Goal: Information Seeking & Learning: Learn about a topic

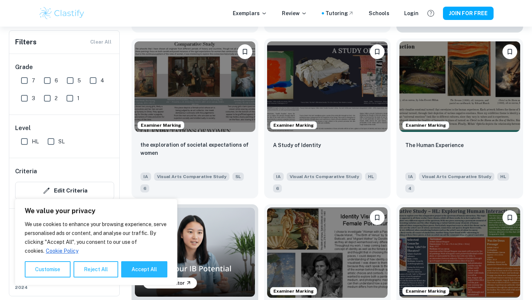
scroll to position [324, 0]
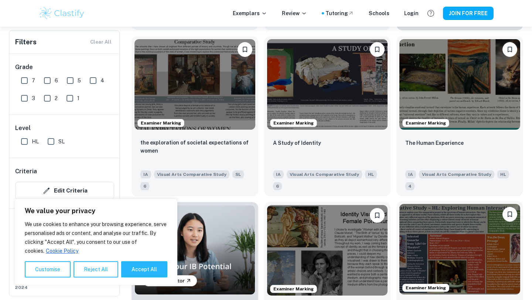
click at [467, 216] on img at bounding box center [459, 249] width 121 height 91
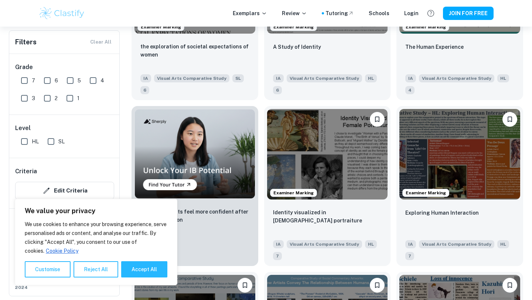
scroll to position [432, 0]
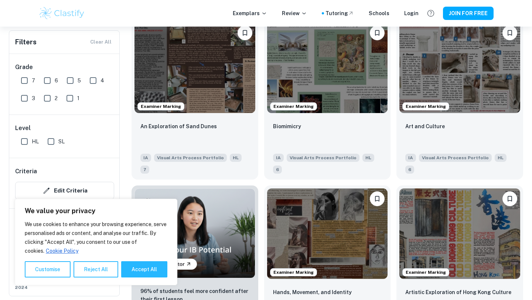
scroll to position [344, 0]
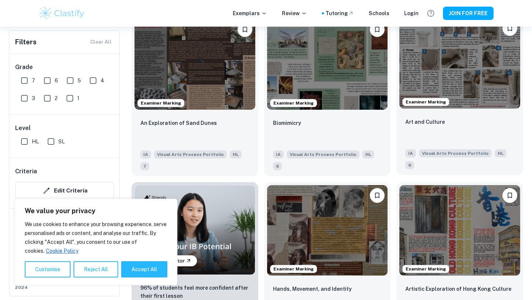
click at [472, 69] on img at bounding box center [459, 63] width 121 height 91
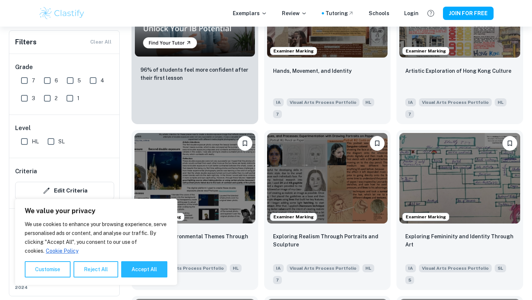
scroll to position [566, 0]
